Goal: Task Accomplishment & Management: Complete application form

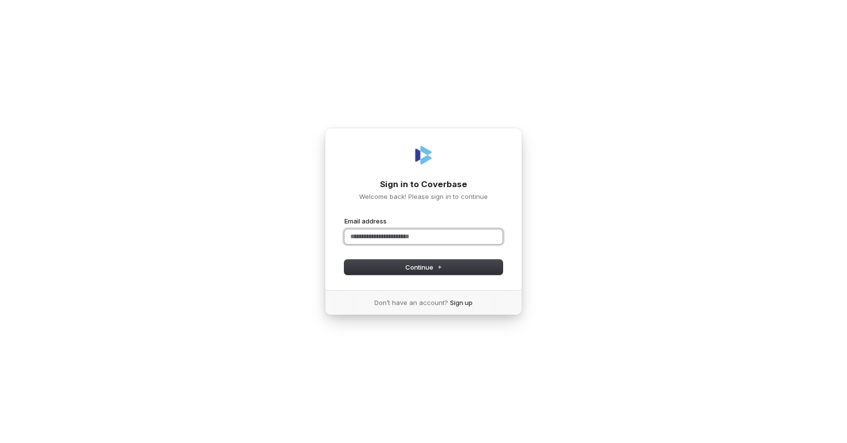
paste input "**********"
type input "**********"
click at [345, 217] on button "submit" at bounding box center [345, 217] width 0 height 0
type input "**********"
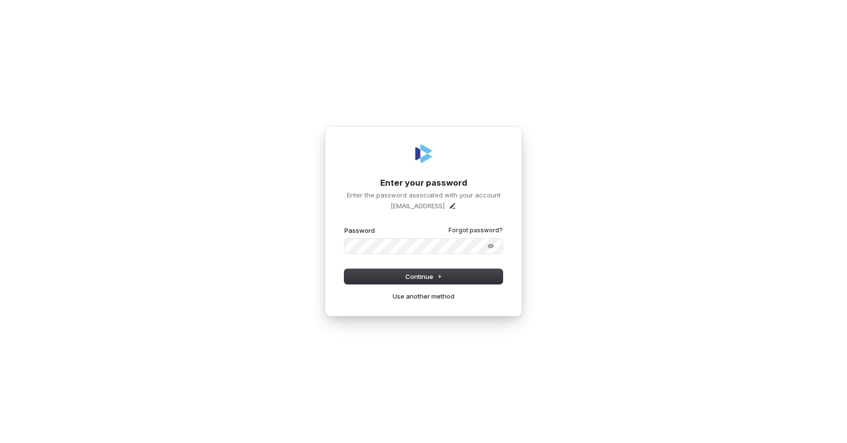
click at [345, 226] on button "submit" at bounding box center [345, 226] width 0 height 0
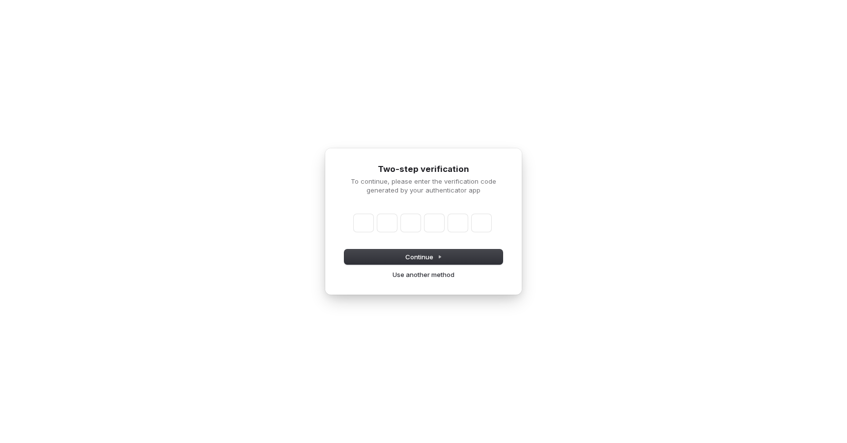
type input "*"
type input "**"
type input "*"
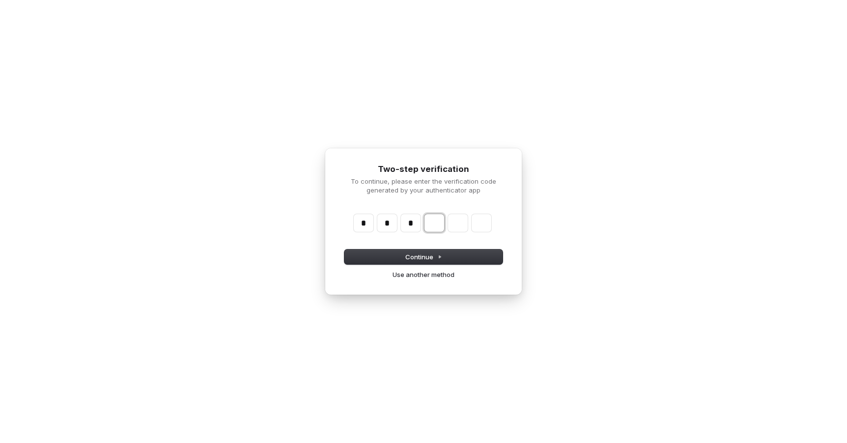
type input "***"
type input "*"
type input "****"
type input "*"
type input "******"
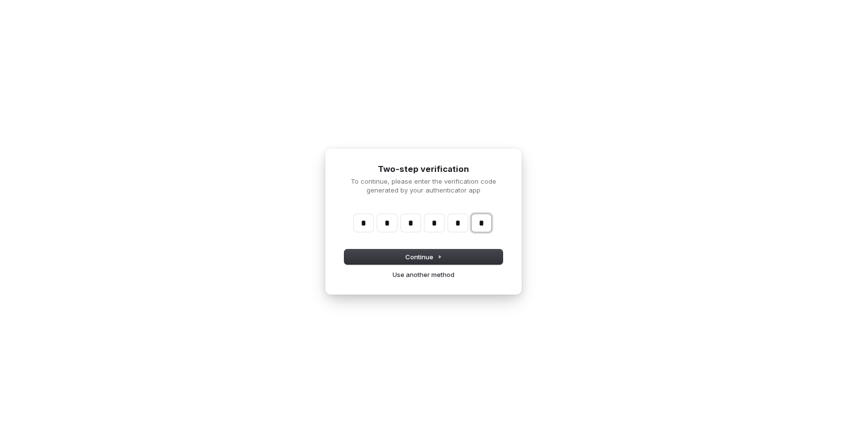
type input "*"
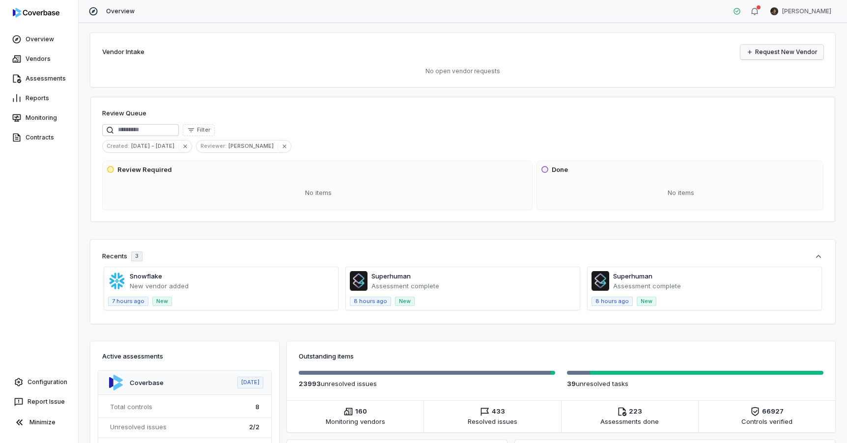
click at [782, 54] on link "Request New Vendor" at bounding box center [782, 52] width 83 height 15
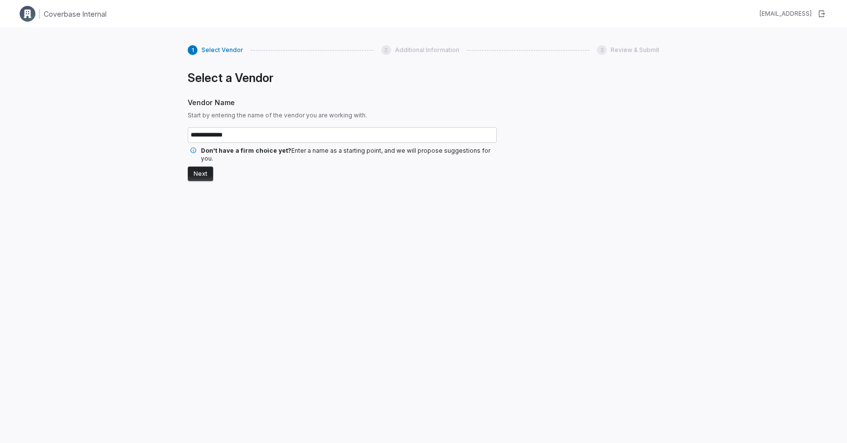
type input "**********"
click at [188, 167] on button "Next" at bounding box center [201, 174] width 26 height 15
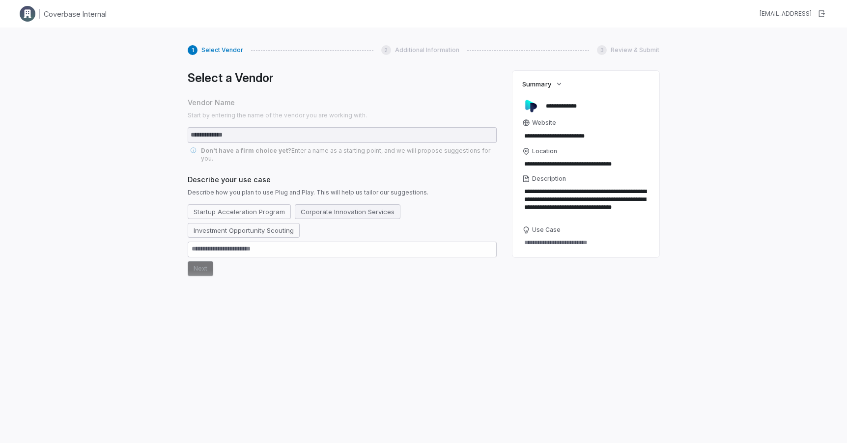
click at [331, 207] on button "Corporate Innovation Services" at bounding box center [348, 211] width 106 height 15
click at [202, 261] on button "Next" at bounding box center [201, 268] width 26 height 15
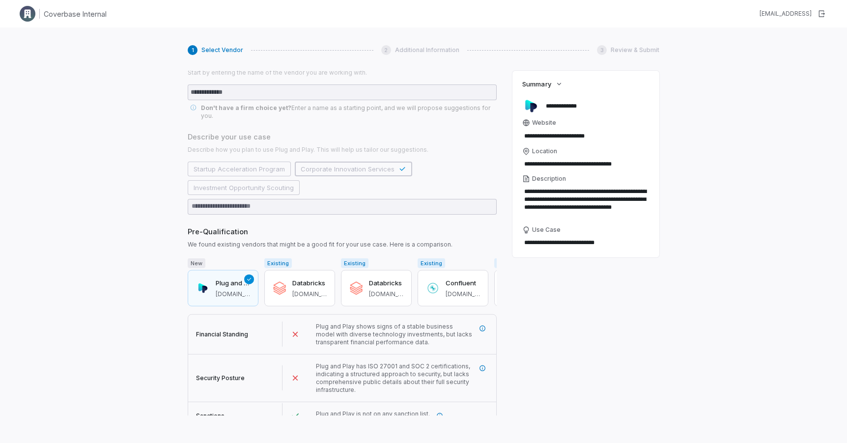
scroll to position [66, 0]
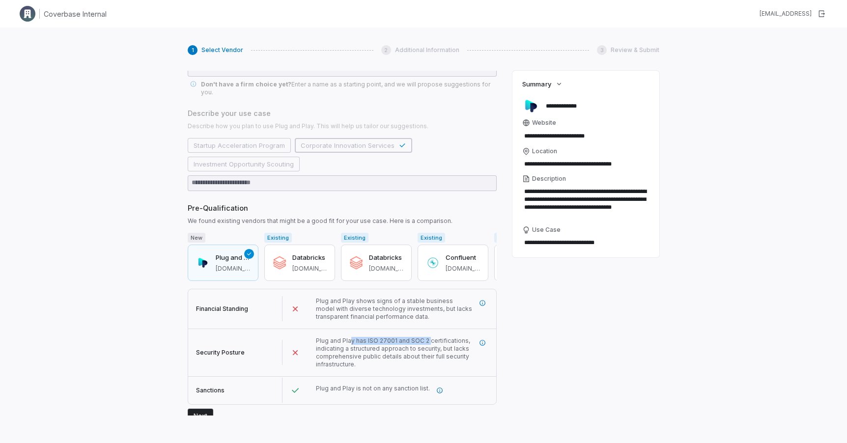
drag, startPoint x: 350, startPoint y: 334, endPoint x: 428, endPoint y: 333, distance: 78.2
click at [428, 337] on span "Plug and Play has ISO 27001 and SOC 2 certifications, indicating a structured a…" at bounding box center [393, 352] width 154 height 31
drag, startPoint x: 348, startPoint y: 342, endPoint x: 386, endPoint y: 345, distance: 38.0
click at [386, 345] on span "Plug and Play has ISO 27001 and SOC 2 certifications, indicating a structured a…" at bounding box center [394, 352] width 157 height 31
click at [481, 340] on icon "More information" at bounding box center [482, 343] width 7 height 7
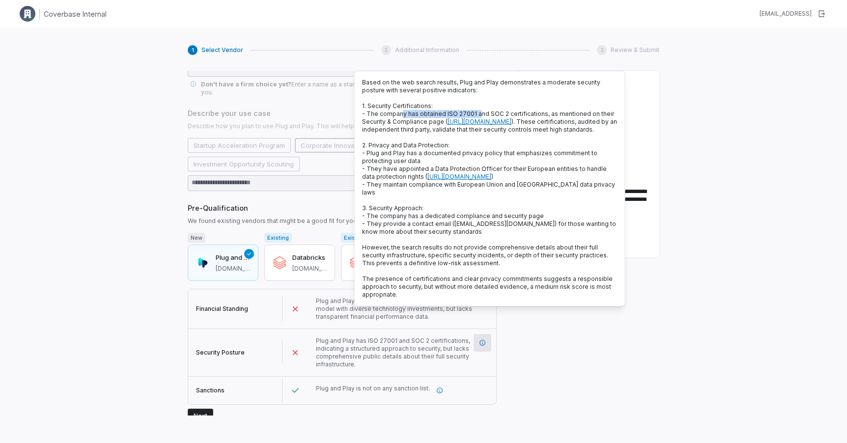
drag, startPoint x: 402, startPoint y: 114, endPoint x: 477, endPoint y: 114, distance: 75.7
click at [477, 114] on span "- The company has obtained ISO 27001 and SOC 2 certifications, as mentioned on …" at bounding box center [489, 121] width 255 height 23
drag, startPoint x: 487, startPoint y: 115, endPoint x: 528, endPoint y: 115, distance: 41.8
click at [529, 115] on span "- The company has obtained ISO 27001 and SOC 2 certifications, as mentioned on …" at bounding box center [489, 121] width 255 height 23
drag, startPoint x: 384, startPoint y: 120, endPoint x: 446, endPoint y: 120, distance: 62.4
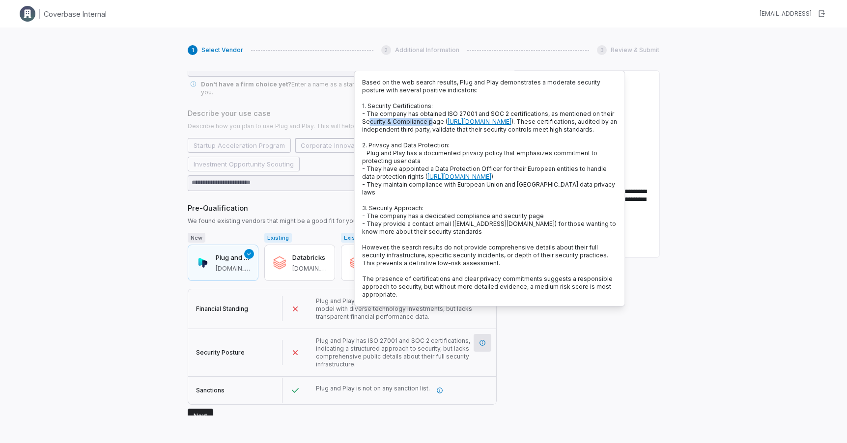
click at [446, 120] on span "- The company has obtained ISO 27001 and SOC 2 certifications, as mentioned on …" at bounding box center [489, 121] width 255 height 23
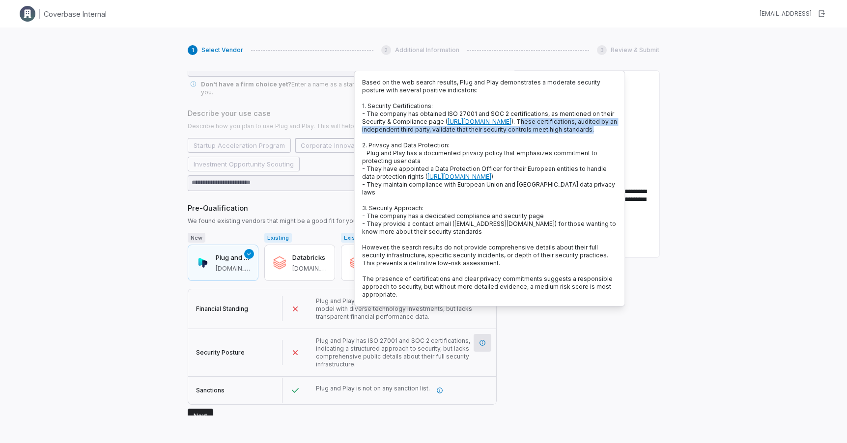
drag, startPoint x: 546, startPoint y: 129, endPoint x: 535, endPoint y: 144, distance: 18.3
click at [535, 144] on p "Based on the web search results, Plug and Play demonstrates a moderate security…" at bounding box center [490, 189] width 256 height 220
click at [409, 362] on div "Plug and Play has ISO 27001 and SOC 2 certifications, indicating a structured a…" at bounding box center [402, 352] width 189 height 47
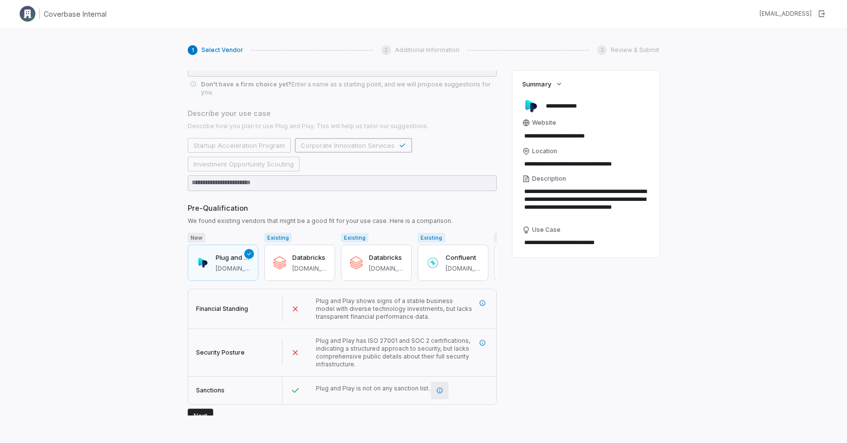
click at [437, 387] on icon "More information" at bounding box center [439, 390] width 7 height 7
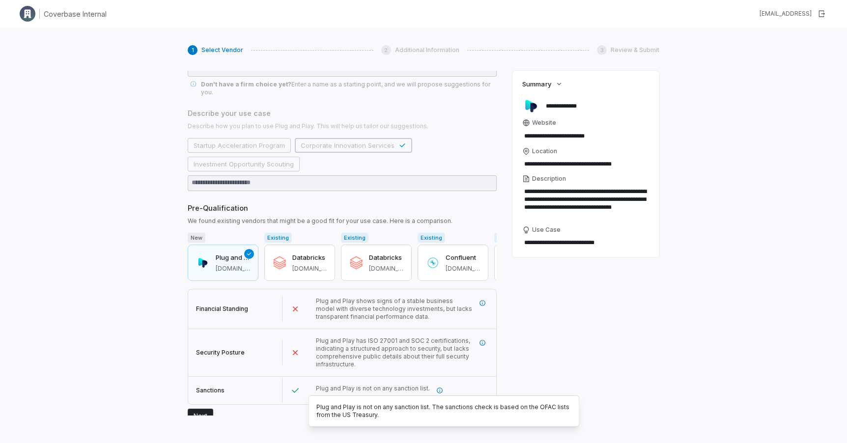
click at [388, 337] on span "Plug and Play has ISO 27001 and SOC 2 certifications, indicating a structured a…" at bounding box center [393, 352] width 154 height 31
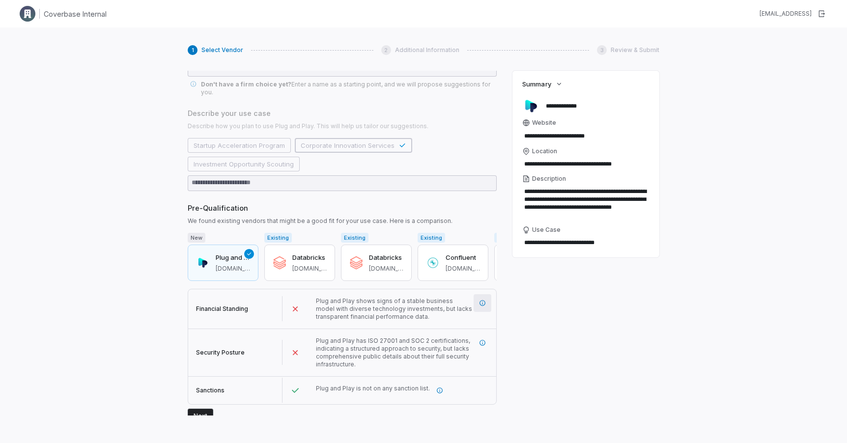
click at [486, 300] on icon "More information" at bounding box center [482, 303] width 7 height 7
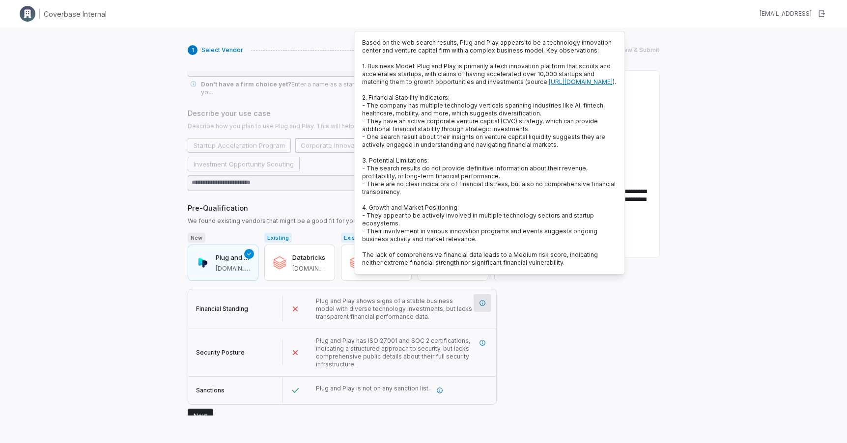
click at [326, 206] on div "Pre-Qualification We found existing vendors that might be a good fit for your u…" at bounding box center [342, 214] width 309 height 22
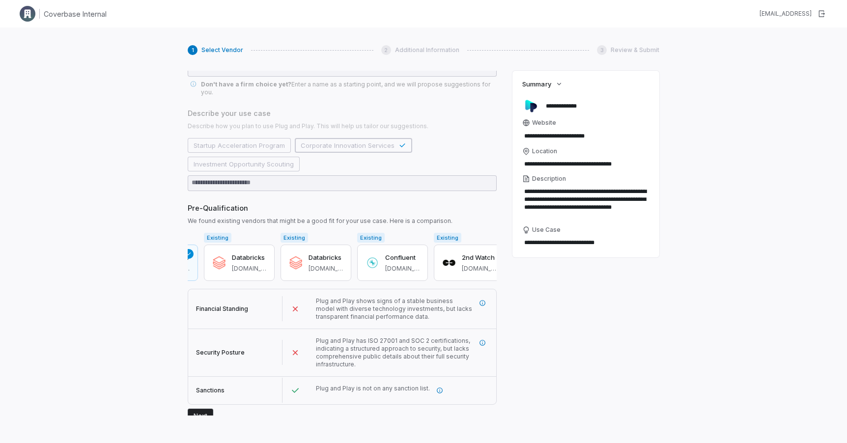
scroll to position [0, 0]
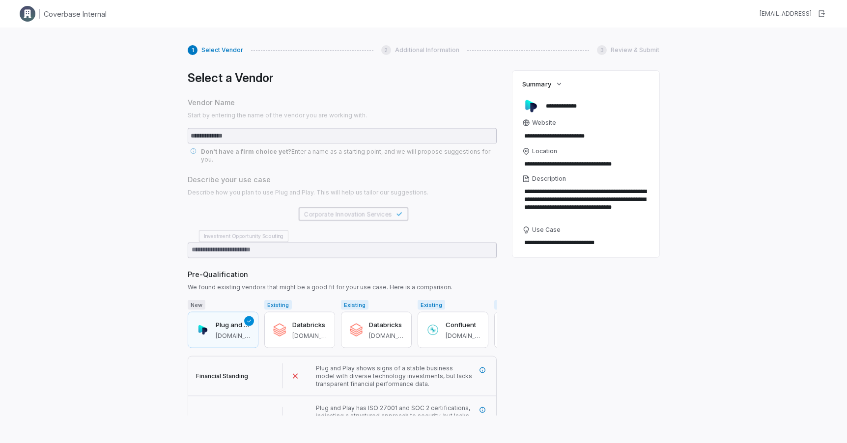
scroll to position [66, 0]
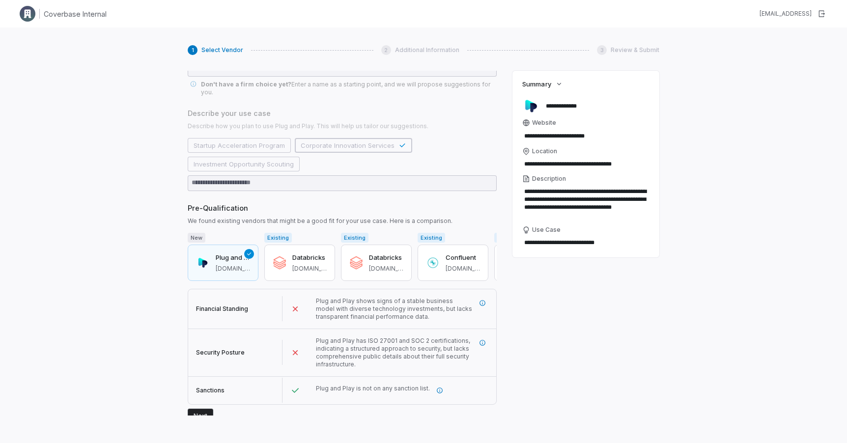
click at [198, 409] on button "Next" at bounding box center [201, 416] width 26 height 15
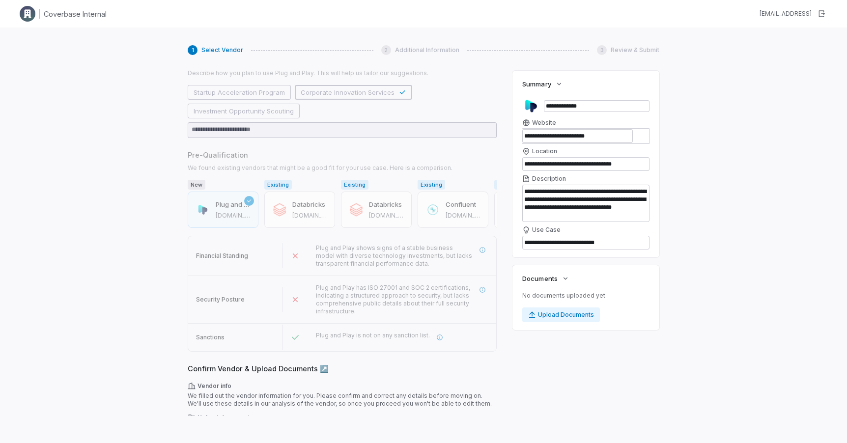
scroll to position [157, 0]
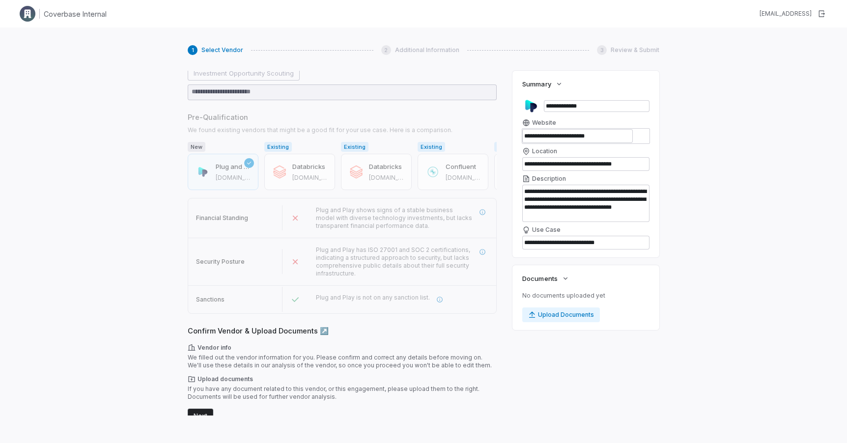
click at [202, 410] on button "Next" at bounding box center [201, 416] width 26 height 15
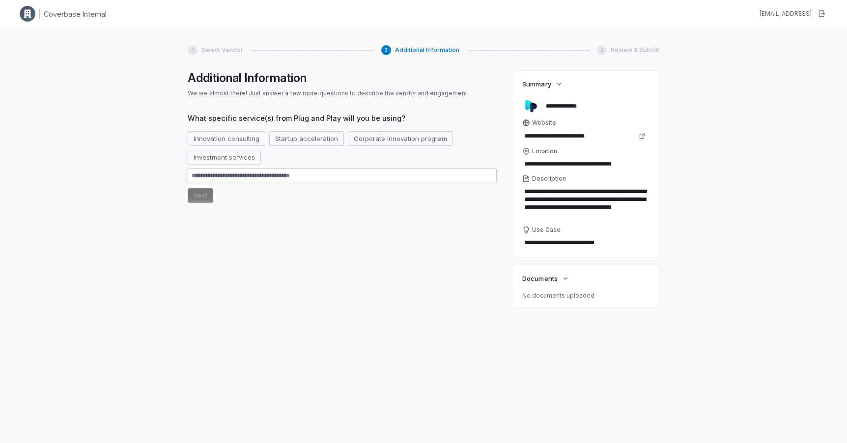
drag, startPoint x: 526, startPoint y: 243, endPoint x: 617, endPoint y: 248, distance: 91.0
click at [617, 248] on textarea "**********" at bounding box center [585, 243] width 127 height 14
click at [602, 241] on textarea "**********" at bounding box center [585, 243] width 127 height 14
drag, startPoint x: 397, startPoint y: 50, endPoint x: 458, endPoint y: 51, distance: 61.4
click at [458, 51] on div "1 Select Vendor 2 Additional Information 3 Review & Submit" at bounding box center [424, 50] width 472 height 10
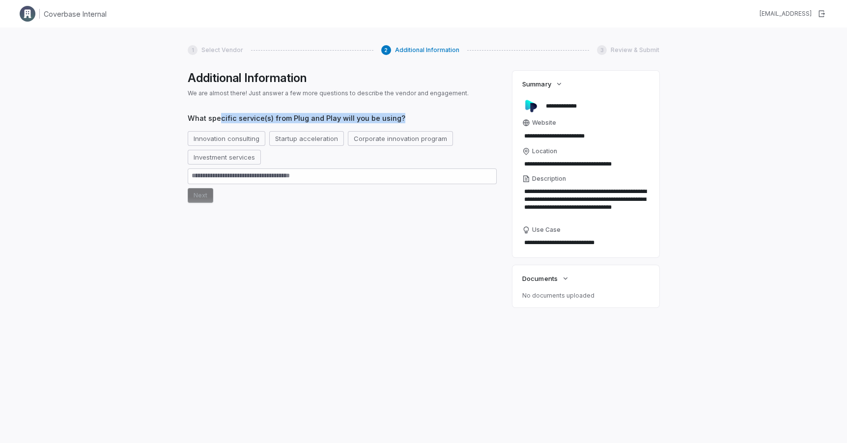
drag, startPoint x: 221, startPoint y: 118, endPoint x: 399, endPoint y: 119, distance: 177.4
click at [399, 119] on span "What specific service(s) from Plug and Play will you be using?" at bounding box center [342, 118] width 309 height 10
click at [242, 138] on button "Innovation consulting" at bounding box center [227, 138] width 78 height 15
click at [201, 195] on button "Next" at bounding box center [201, 195] width 26 height 15
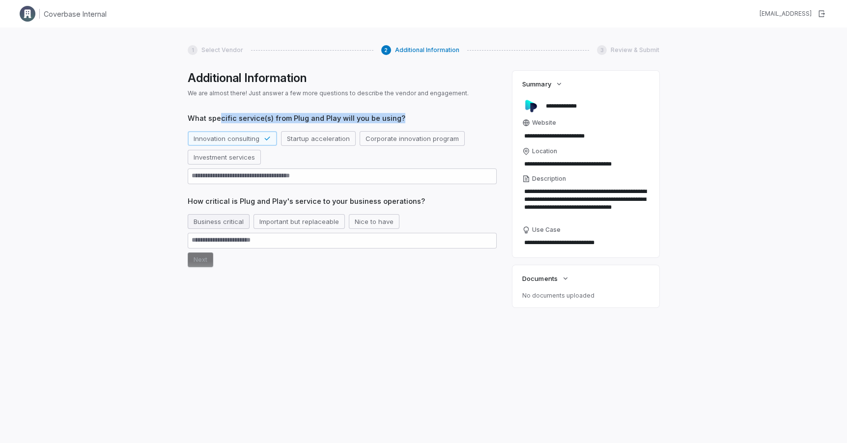
click at [218, 220] on button "Business critical" at bounding box center [219, 221] width 62 height 15
click at [199, 261] on button "Next" at bounding box center [201, 260] width 26 height 15
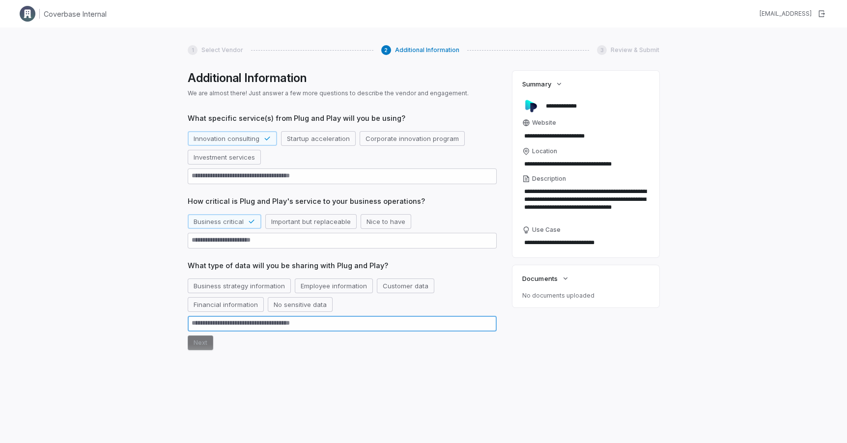
click at [237, 323] on textarea at bounding box center [342, 324] width 309 height 16
type textarea "*"
type textarea "**"
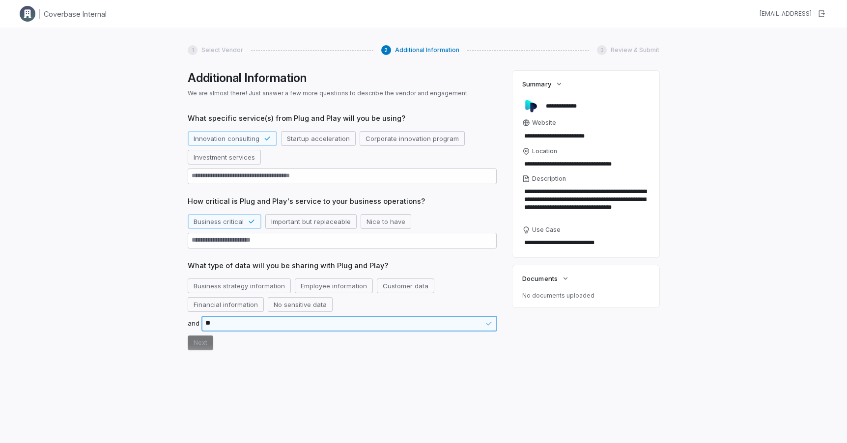
type textarea "*"
type textarea "***"
type textarea "*"
type textarea "****"
type textarea "*"
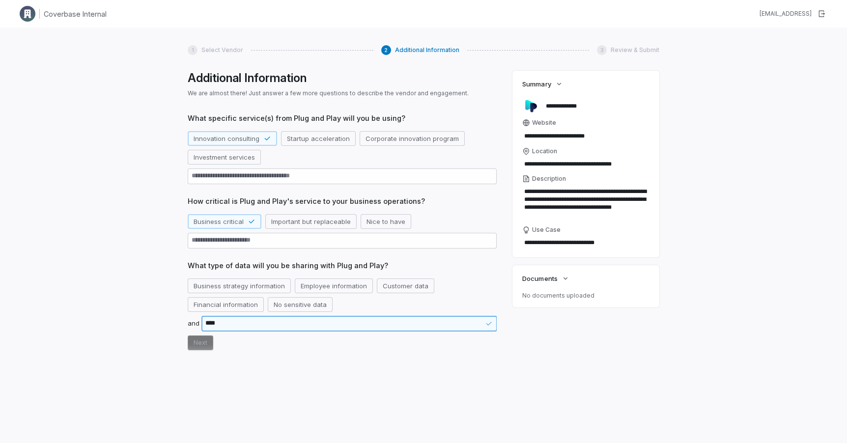
type textarea "*****"
type textarea "*"
type textarea "******"
type textarea "*"
type textarea "*******"
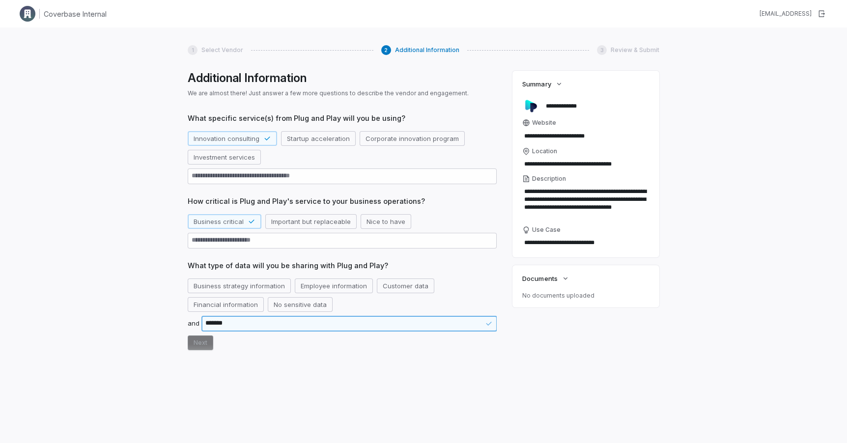
type textarea "*"
type textarea "*******"
type textarea "*"
type textarea "*********"
type textarea "*"
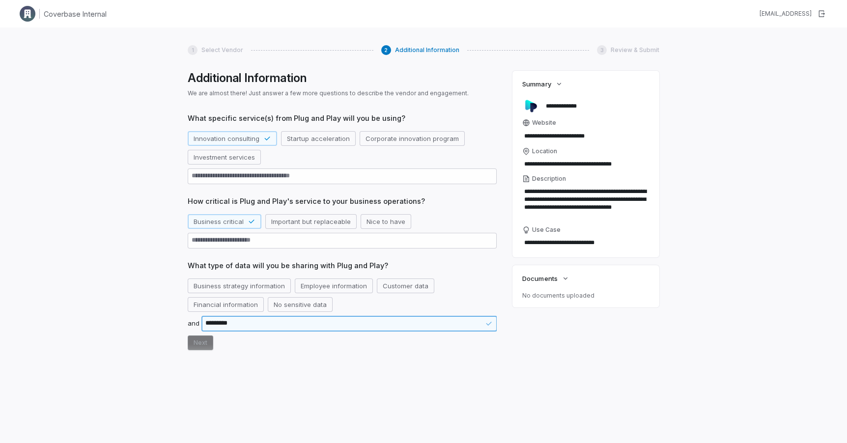
type textarea "**********"
type textarea "*"
type textarea "**********"
type textarea "*"
type textarea "**********"
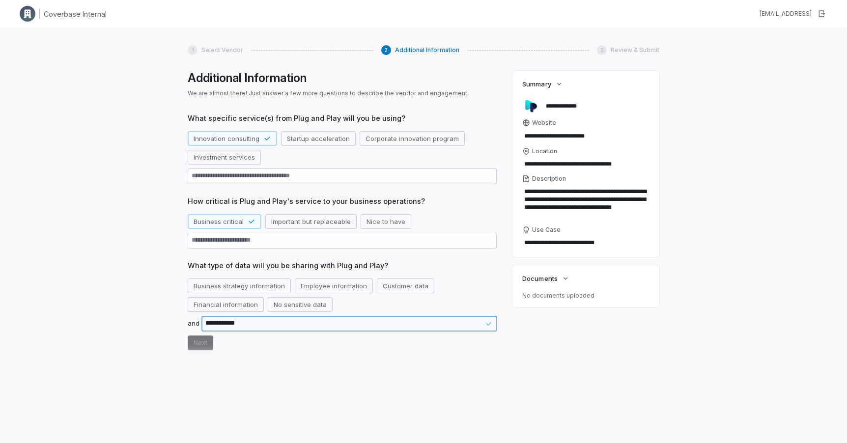
type textarea "*"
type textarea "**********"
type textarea "*"
type textarea "**********"
type textarea "*"
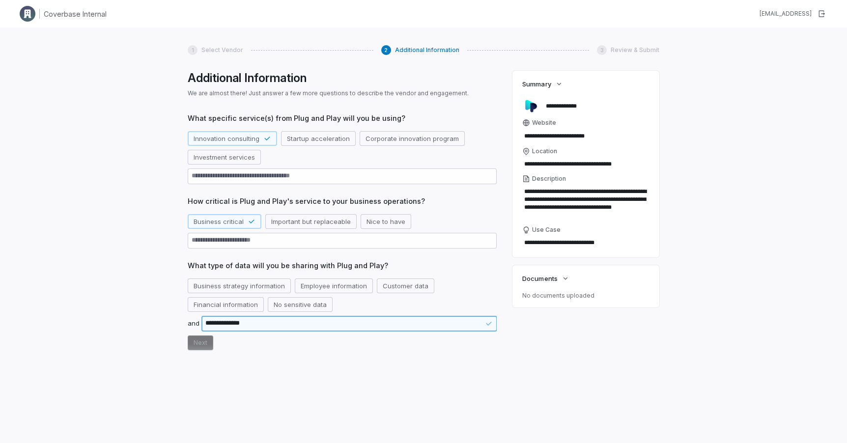
type textarea "**********"
type textarea "*"
type textarea "**********"
type textarea "*"
type textarea "**********"
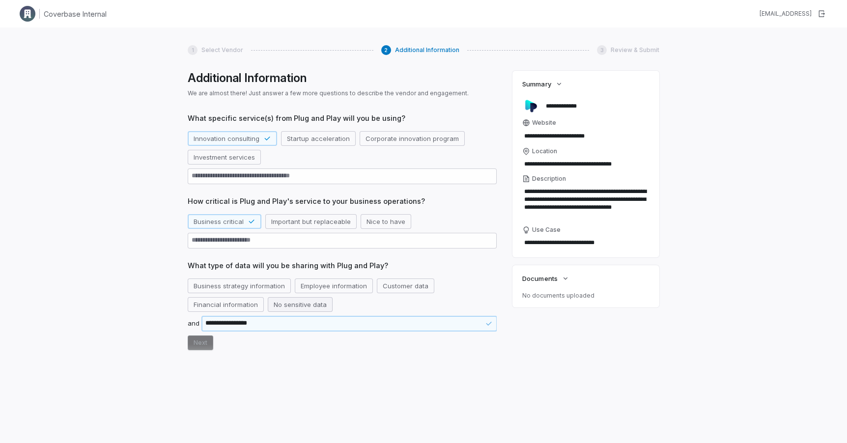
click at [310, 304] on button "No sensitive data" at bounding box center [300, 304] width 65 height 15
click at [202, 344] on button "Next" at bounding box center [201, 343] width 26 height 15
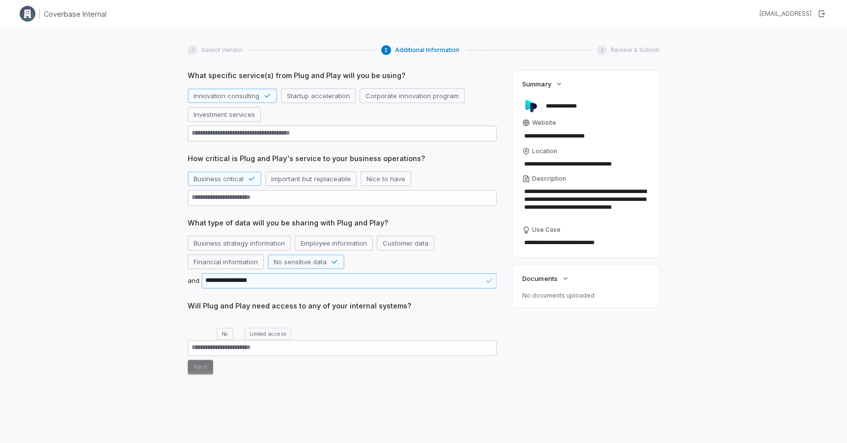
scroll to position [50, 0]
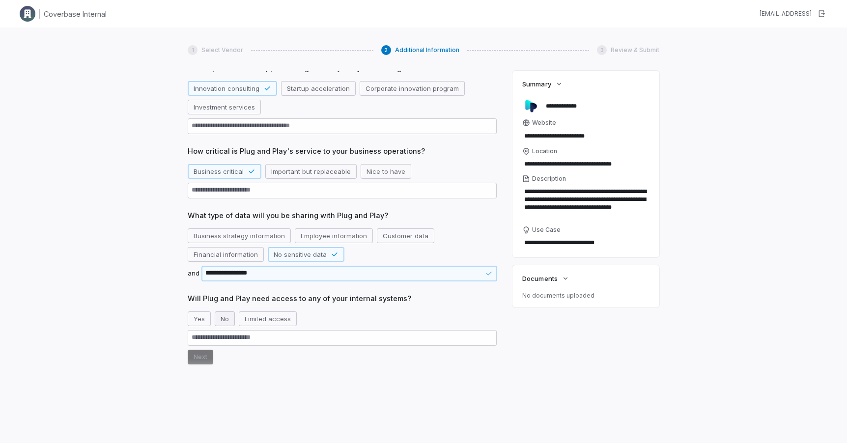
click at [226, 318] on button "No" at bounding box center [225, 319] width 20 height 15
click at [204, 353] on button "Next" at bounding box center [201, 357] width 26 height 15
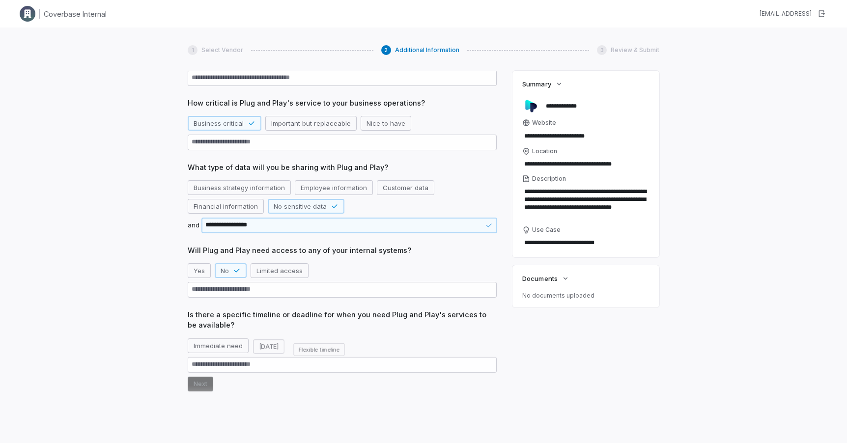
scroll to position [113, 0]
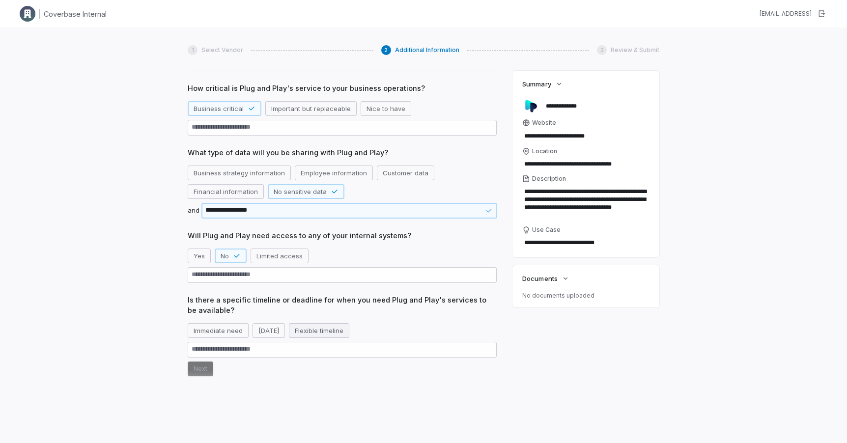
click at [330, 335] on button "Flexible timeline" at bounding box center [319, 330] width 60 height 15
click at [207, 367] on button "Next" at bounding box center [201, 369] width 26 height 15
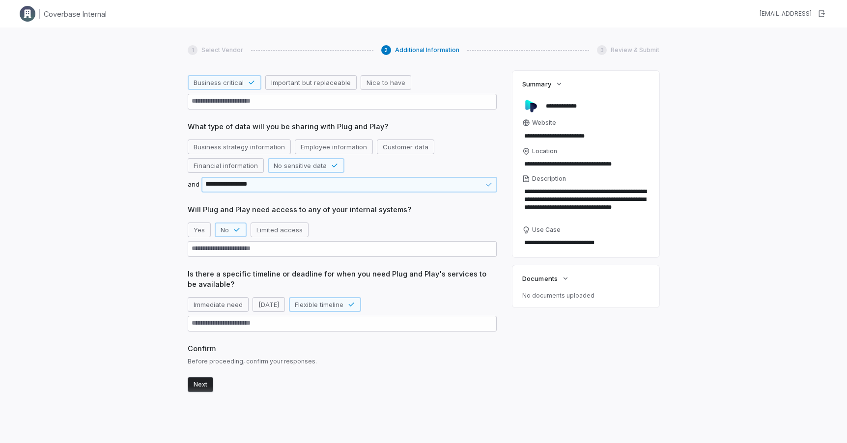
scroll to position [143, 0]
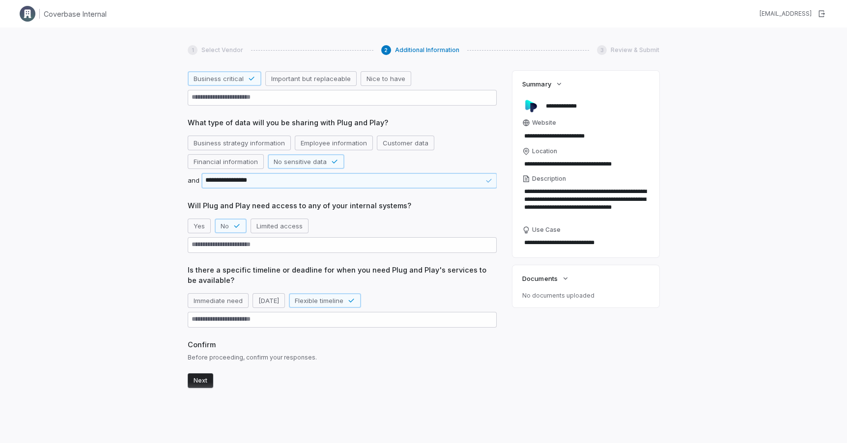
click at [204, 381] on button "Next" at bounding box center [201, 381] width 26 height 15
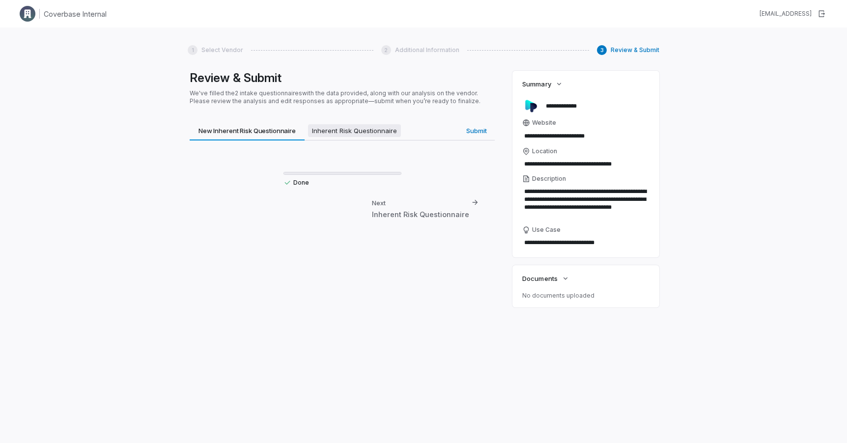
click at [348, 128] on span "Inherent Risk Questionnaire" at bounding box center [354, 130] width 93 height 13
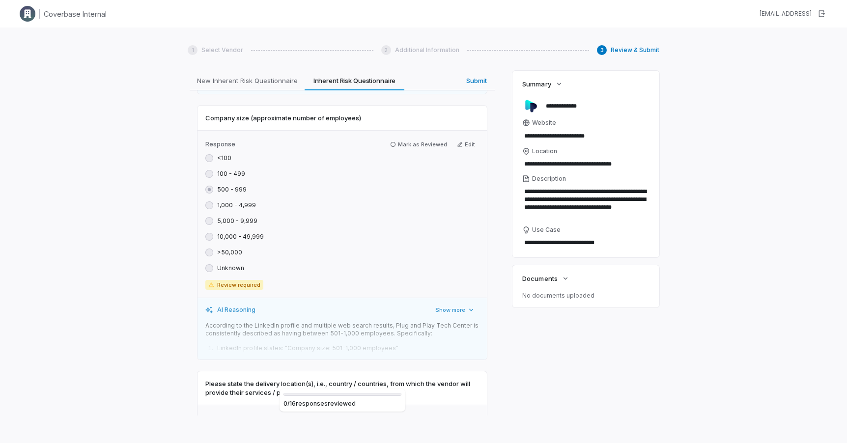
scroll to position [402, 0]
drag, startPoint x: 206, startPoint y: 119, endPoint x: 360, endPoint y: 127, distance: 154.5
click at [360, 127] on div "Company size (approximate number of employees)" at bounding box center [342, 120] width 289 height 25
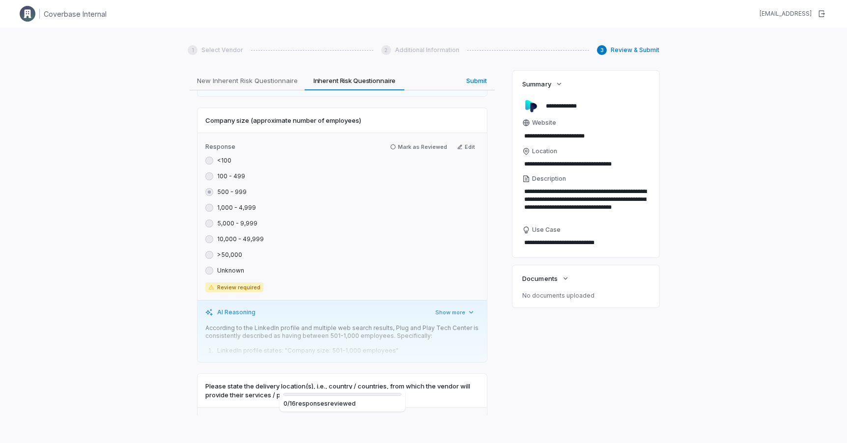
click at [244, 310] on span "AI Reasoning" at bounding box center [236, 313] width 38 height 8
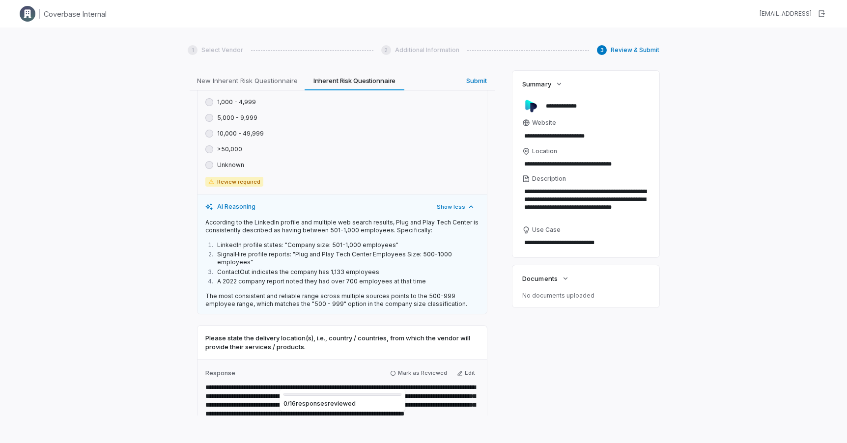
scroll to position [509, 0]
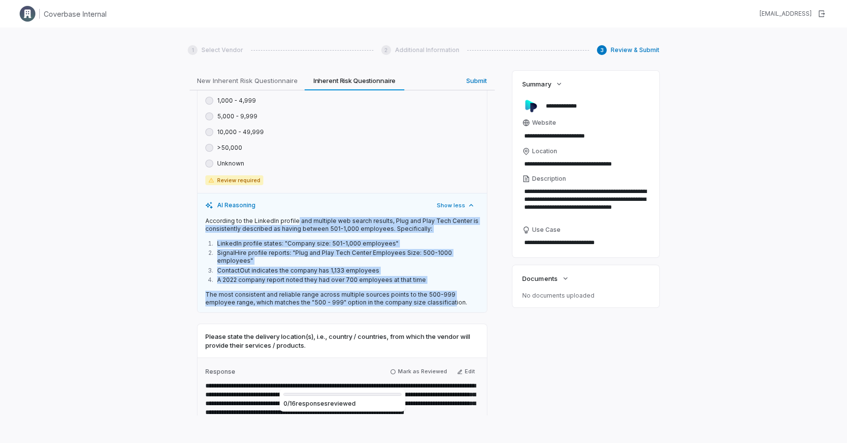
drag, startPoint x: 295, startPoint y: 221, endPoint x: 419, endPoint y: 293, distance: 143.1
click at [419, 293] on div "According to the LinkedIn profile and multiple web search results, Plug and Pla…" at bounding box center [342, 261] width 274 height 89
click at [384, 267] on li "ContactOut indicates the company has 1,133 employees" at bounding box center [347, 271] width 264 height 8
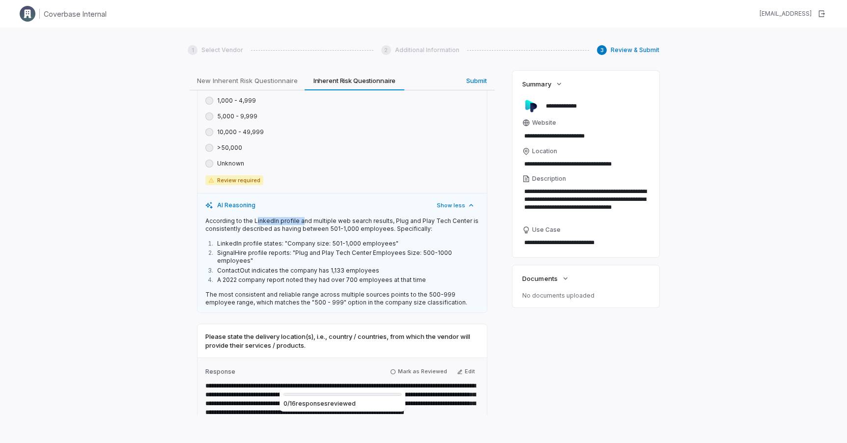
drag, startPoint x: 256, startPoint y: 220, endPoint x: 299, endPoint y: 220, distance: 43.3
click at [299, 220] on p "According to the LinkedIn profile and multiple web search results, Plug and Pla…" at bounding box center [342, 225] width 274 height 16
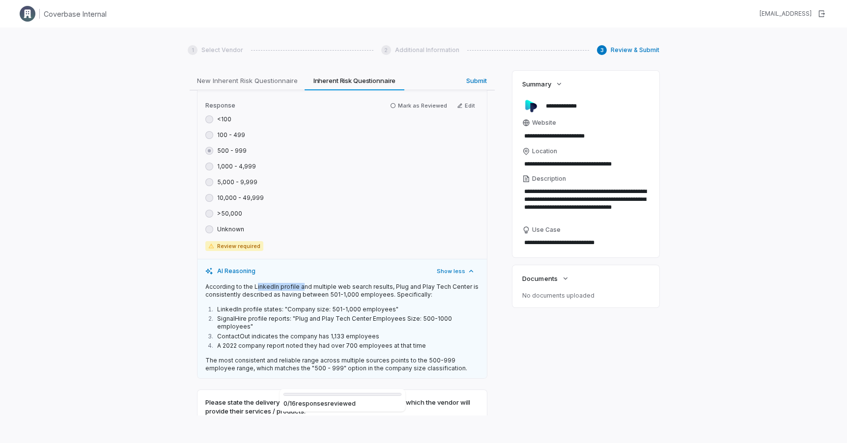
scroll to position [433, 0]
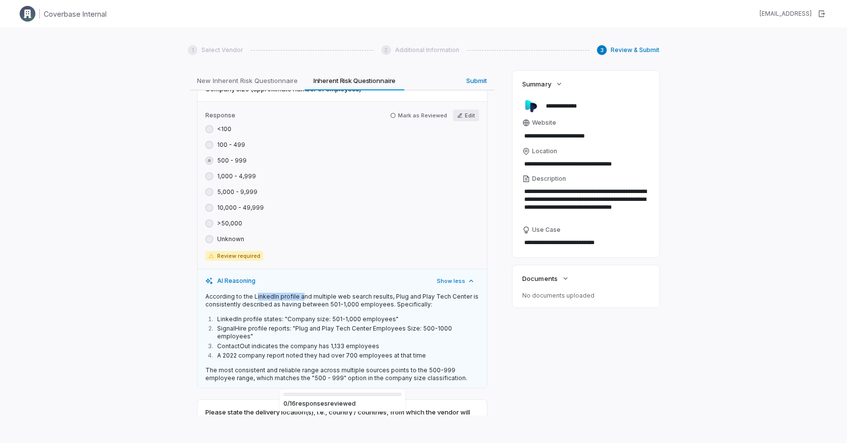
click at [470, 116] on button "Edit" at bounding box center [466, 116] width 26 height 12
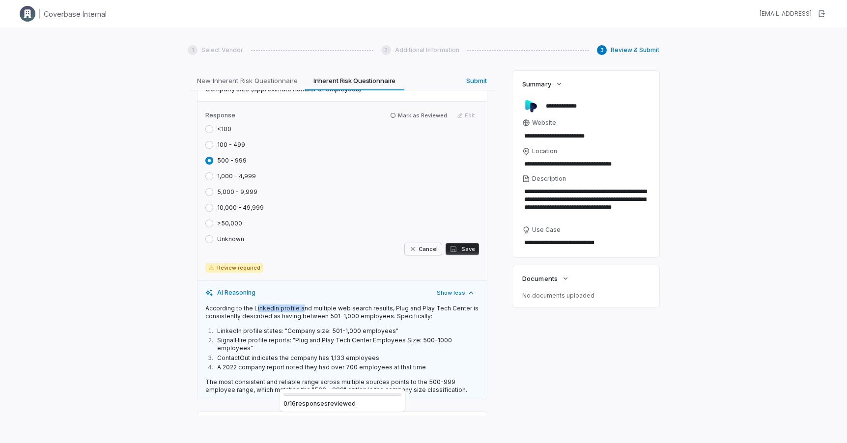
click at [420, 251] on button "Cancel" at bounding box center [423, 249] width 37 height 12
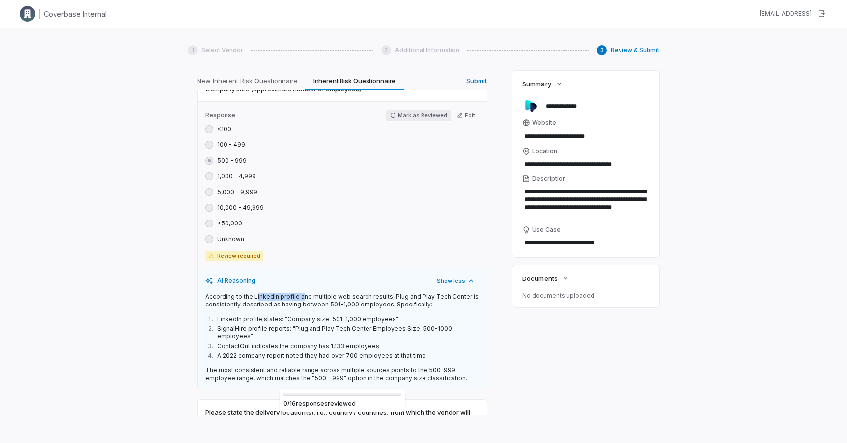
click at [410, 113] on button "Mark as Reviewed" at bounding box center [418, 116] width 65 height 12
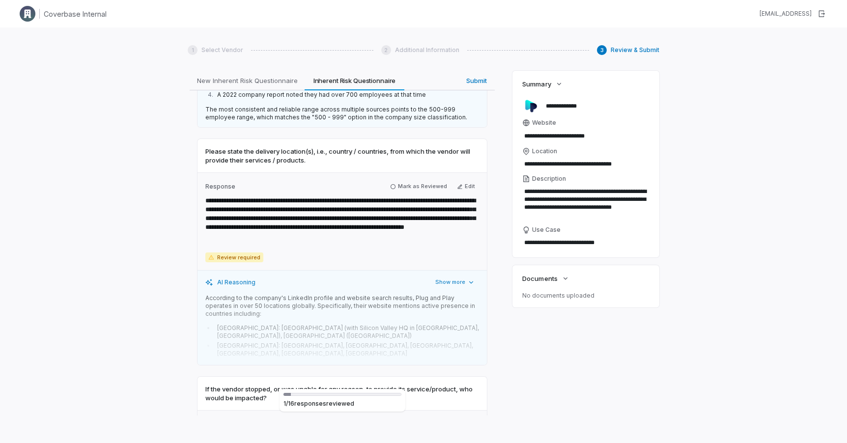
scroll to position [698, 0]
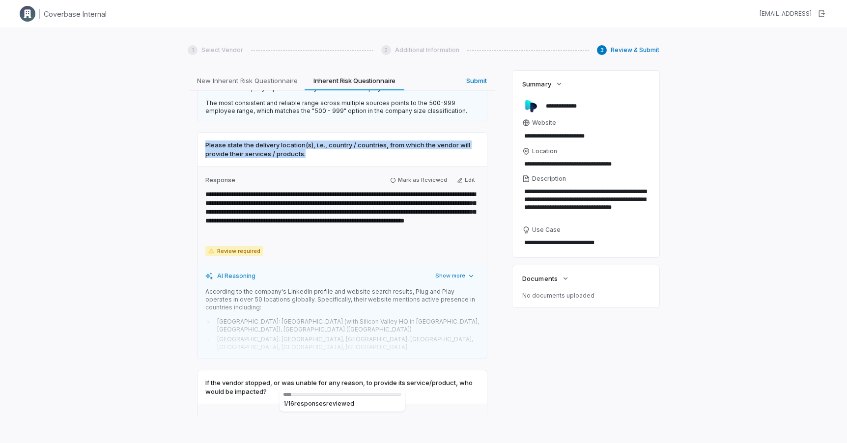
drag, startPoint x: 205, startPoint y: 136, endPoint x: 309, endPoint y: 147, distance: 103.9
click at [309, 147] on span "Please state the delivery location(s), i.e., country / countries, from which th…" at bounding box center [342, 150] width 274 height 18
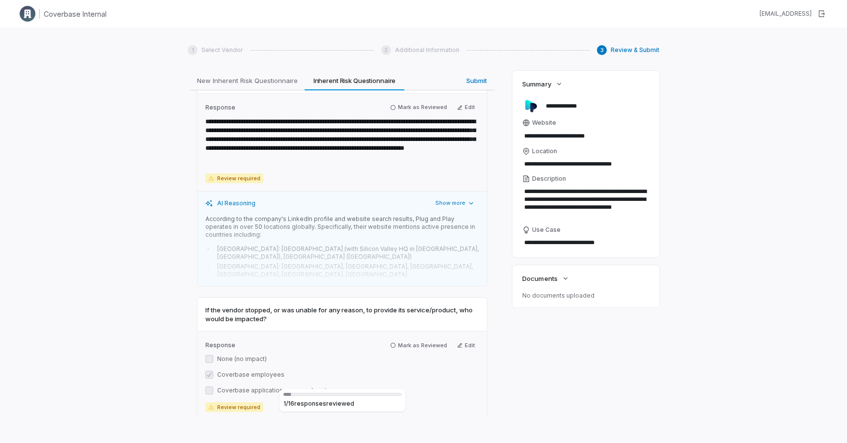
scroll to position [779, 0]
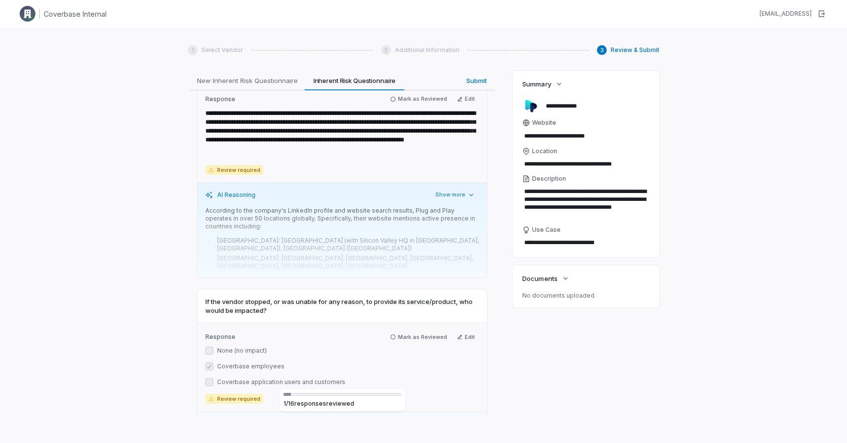
click at [288, 207] on p "According to the company's LinkedIn profile and website search results, Plug an…" at bounding box center [342, 219] width 274 height 24
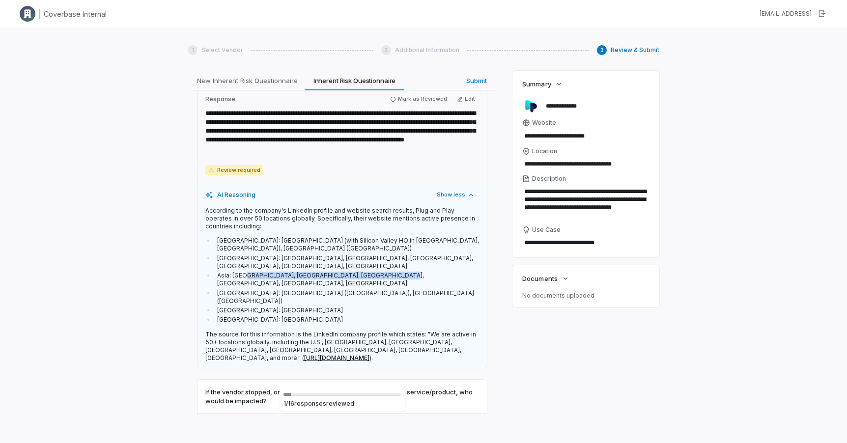
drag, startPoint x: 244, startPoint y: 254, endPoint x: 418, endPoint y: 254, distance: 174.5
click at [418, 272] on li "Asia: [GEOGRAPHIC_DATA], [GEOGRAPHIC_DATA], [GEOGRAPHIC_DATA], [GEOGRAPHIC_DATA…" at bounding box center [347, 280] width 264 height 16
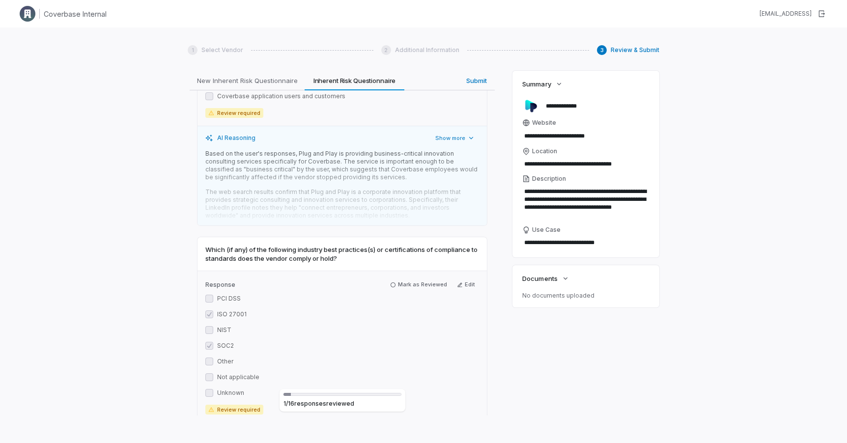
scroll to position [1157, 0]
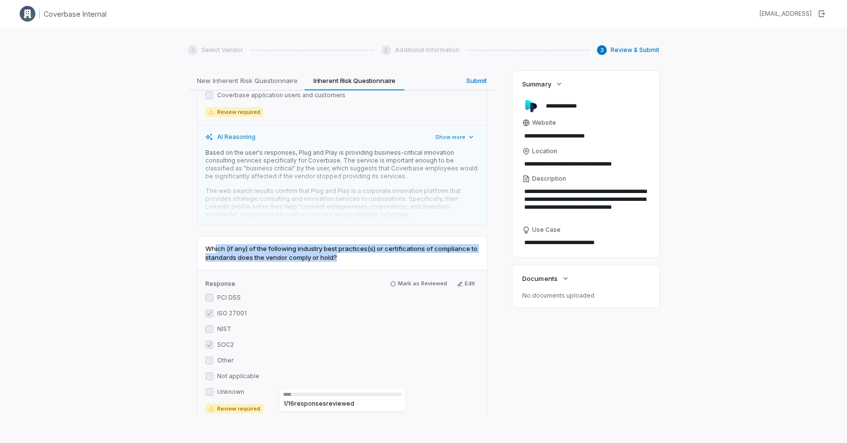
drag, startPoint x: 214, startPoint y: 201, endPoint x: 358, endPoint y: 212, distance: 144.9
click at [358, 244] on span "Which (if any) of the following industry best practices(s) or certifications of…" at bounding box center [342, 253] width 274 height 18
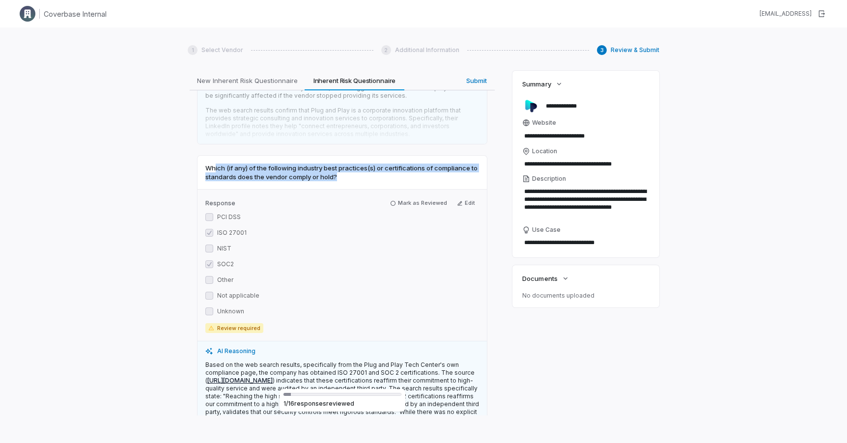
scroll to position [1239, 0]
click at [226, 163] on span "Which (if any) of the following industry best practices(s) or certifications of…" at bounding box center [342, 172] width 274 height 18
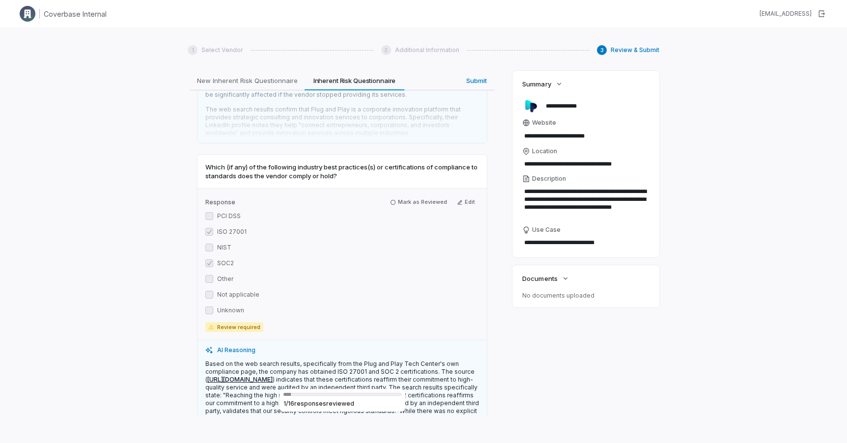
drag, startPoint x: 302, startPoint y: 125, endPoint x: 358, endPoint y: 130, distance: 56.2
click at [358, 163] on span "Which (if any) of the following industry best practices(s) or certifications of…" at bounding box center [342, 172] width 274 height 18
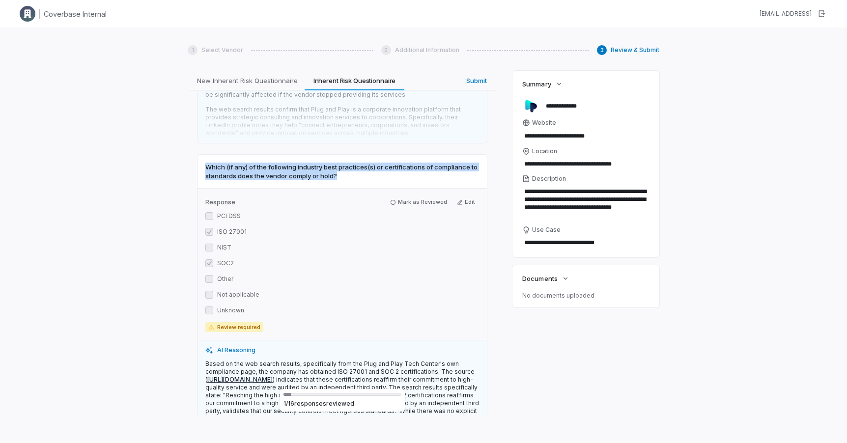
drag, startPoint x: 358, startPoint y: 130, endPoint x: 201, endPoint y: 121, distance: 158.0
click at [201, 155] on div "Which (if any) of the following industry best practices(s) or certifications of…" at bounding box center [342, 171] width 289 height 33
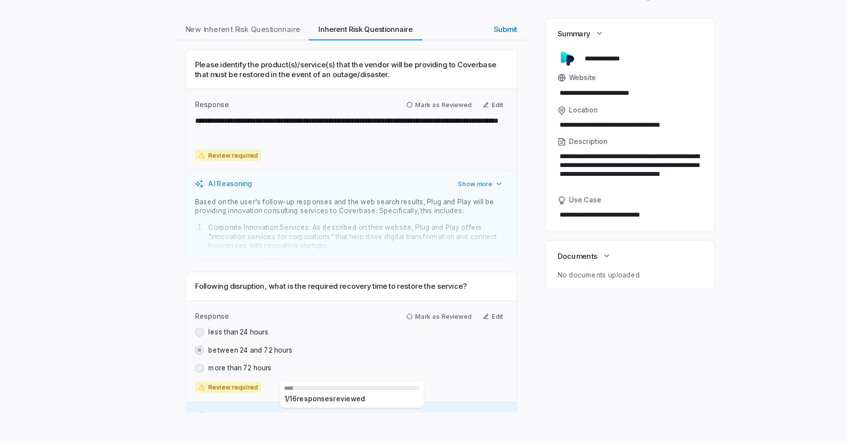
scroll to position [3321, 0]
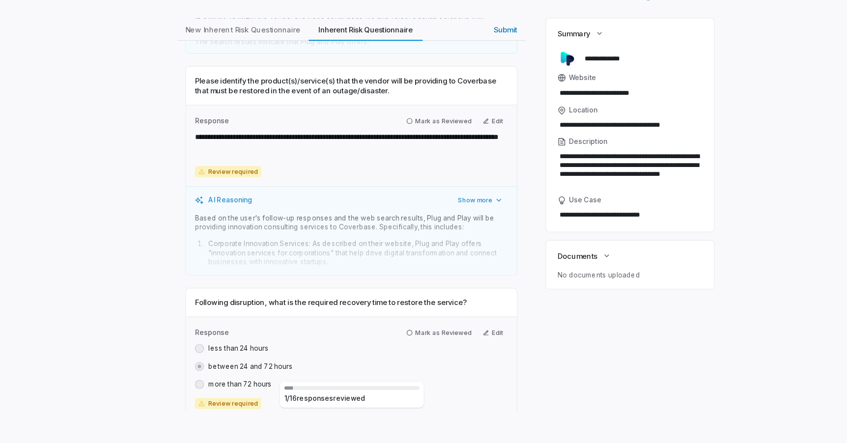
type textarea "*"
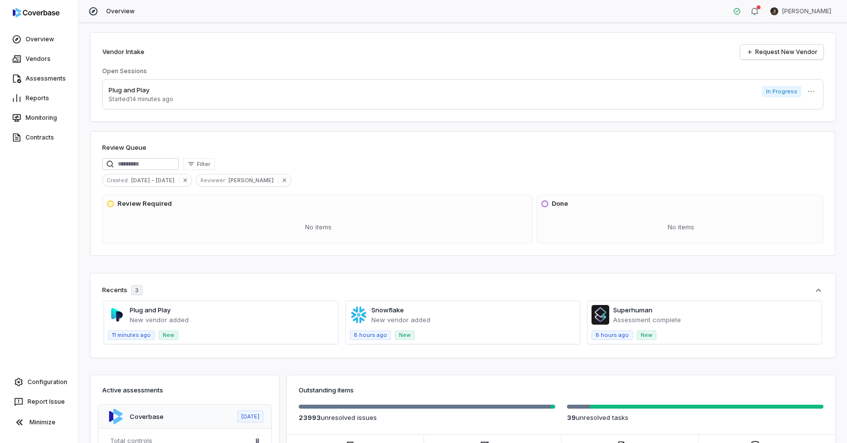
click at [34, 391] on div "Configuration" at bounding box center [39, 383] width 74 height 20
click at [34, 383] on link "Configuration" at bounding box center [39, 383] width 70 height 18
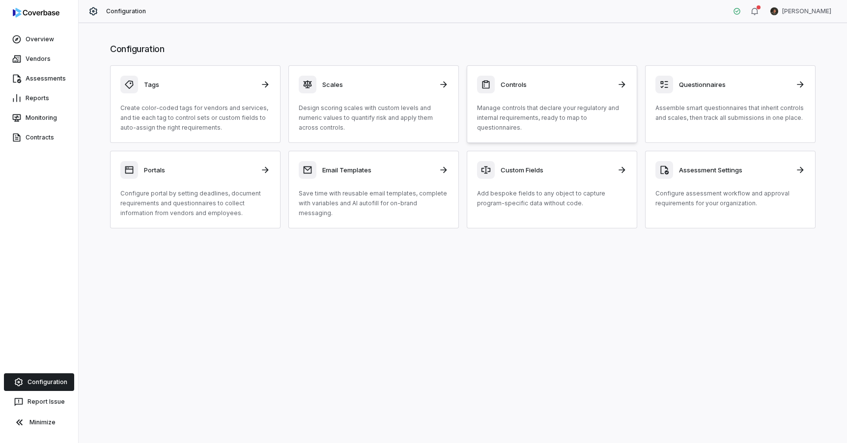
click at [564, 119] on p "Manage controls that declare your regulatory and internal requirements, ready t…" at bounding box center [552, 117] width 150 height 29
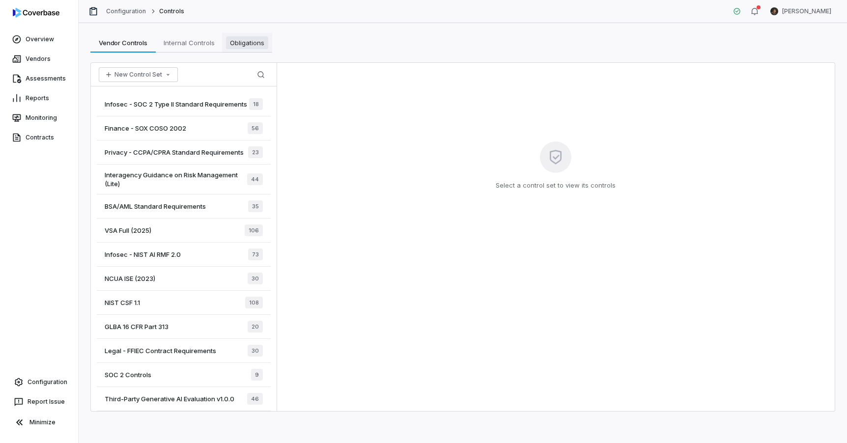
click at [245, 43] on span "Obligations" at bounding box center [247, 42] width 42 height 13
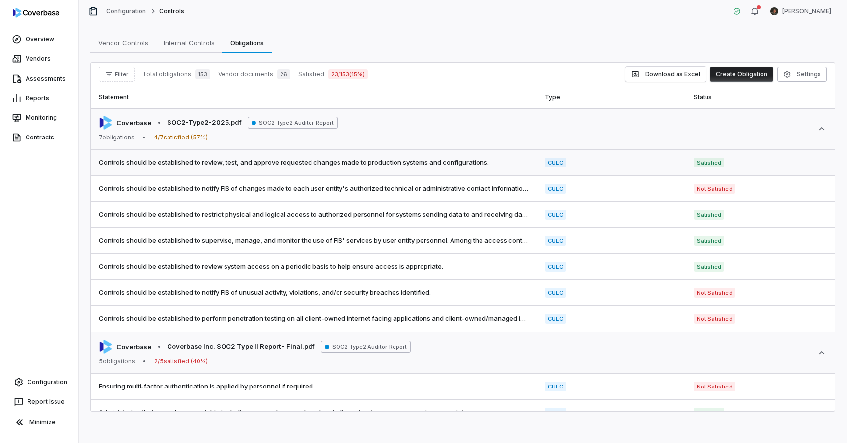
click at [409, 164] on span "Controls should be established to review, test, and approve requested changes m…" at bounding box center [314, 163] width 431 height 10
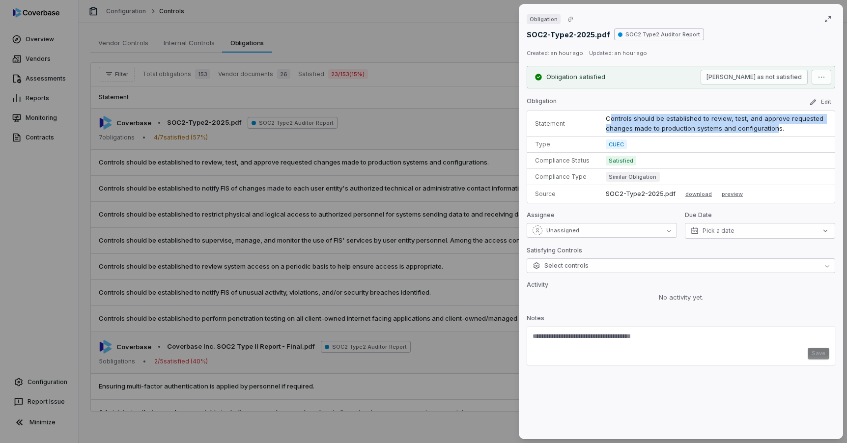
drag, startPoint x: 611, startPoint y: 117, endPoint x: 773, endPoint y: 128, distance: 162.1
click at [773, 128] on p "Controls should be established to review, test, and approve requested changes m…" at bounding box center [716, 123] width 221 height 19
